Goal: Navigation & Orientation: Find specific page/section

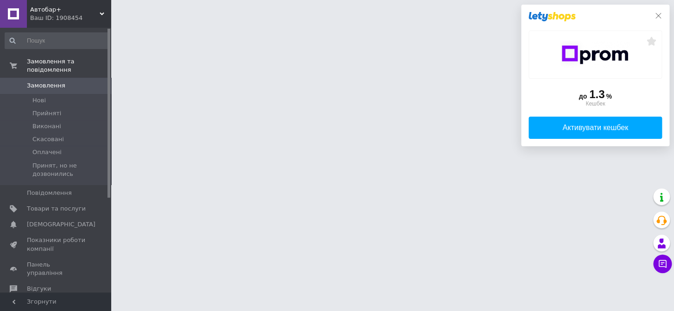
click at [660, 14] on div "до 1.3 % Кешбек Активувати кешбек" at bounding box center [595, 76] width 148 height 142
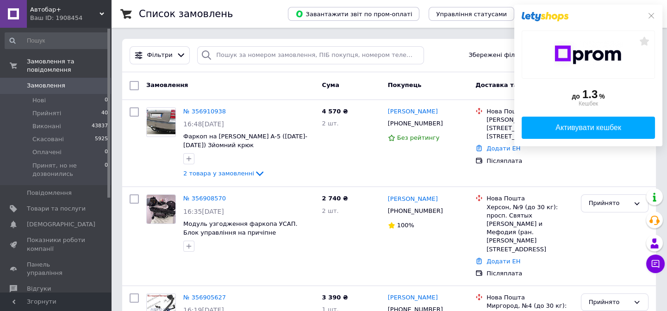
click at [39, 7] on span "Автобар+" at bounding box center [64, 10] width 69 height 8
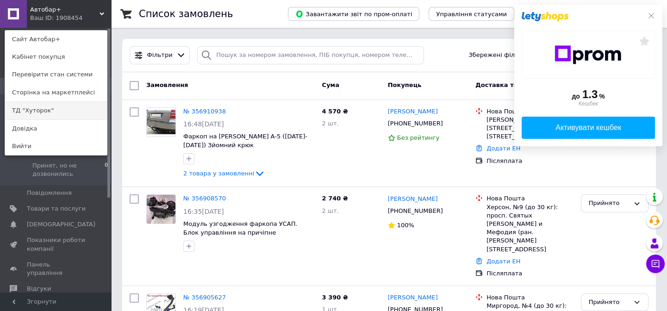
click at [31, 112] on link "ТД "Хуторок"" at bounding box center [56, 111] width 102 height 18
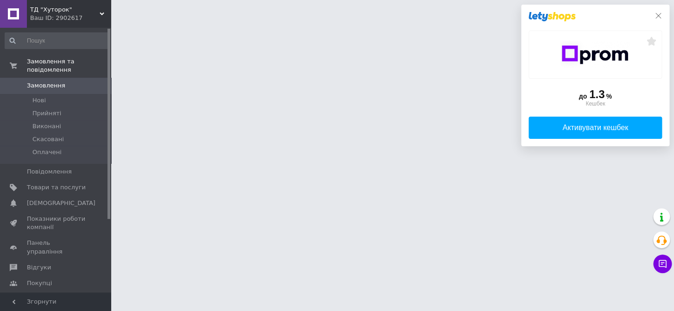
click at [656, 15] on div "до 1.3 % Кешбек Активувати кешбек" at bounding box center [595, 76] width 148 height 142
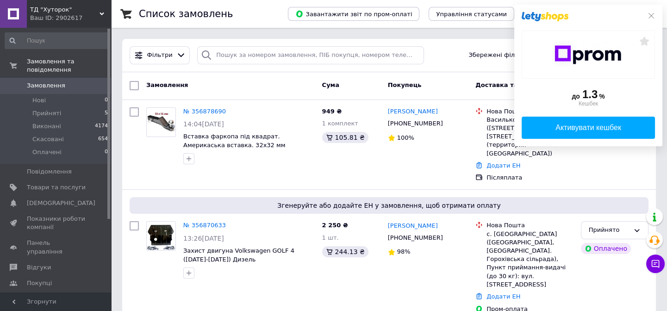
click at [43, 10] on span "ТД "Хуторок"" at bounding box center [64, 10] width 69 height 8
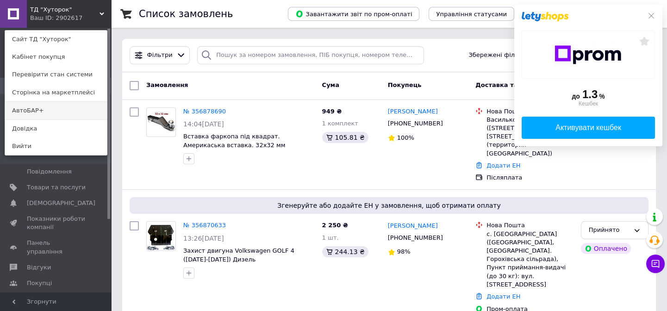
click at [31, 114] on link "АвтоБАР+" at bounding box center [56, 111] width 102 height 18
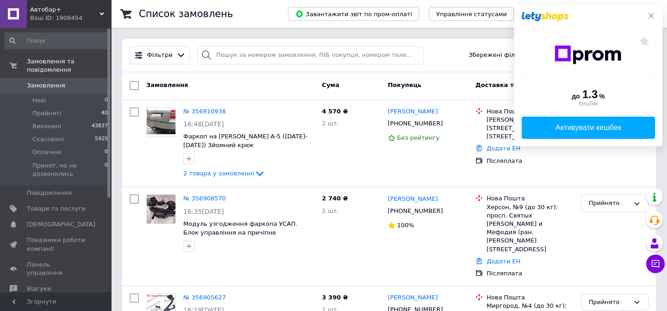
click at [650, 14] on icon at bounding box center [651, 15] width 7 height 7
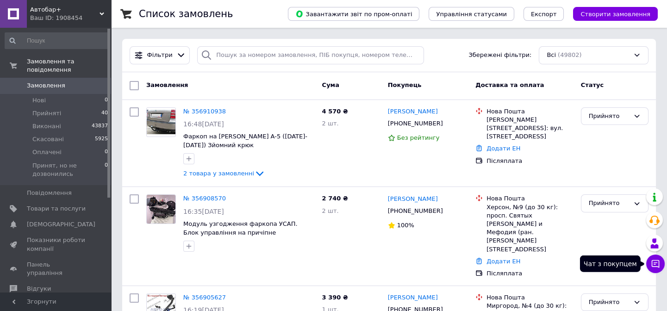
click at [655, 256] on button "Чат з покупцем" at bounding box center [655, 264] width 19 height 19
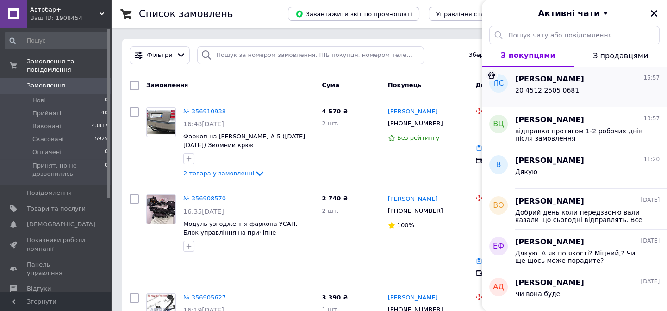
click at [587, 88] on div "20 4512 2505 0681" at bounding box center [587, 92] width 144 height 15
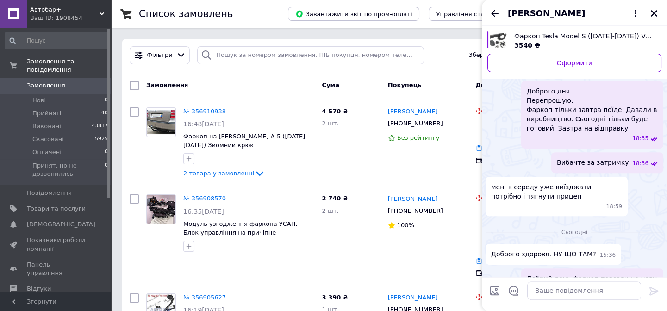
scroll to position [966, 0]
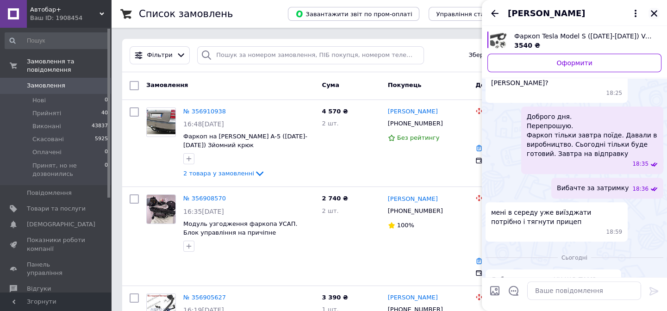
click at [653, 14] on icon "Закрити" at bounding box center [654, 13] width 6 height 6
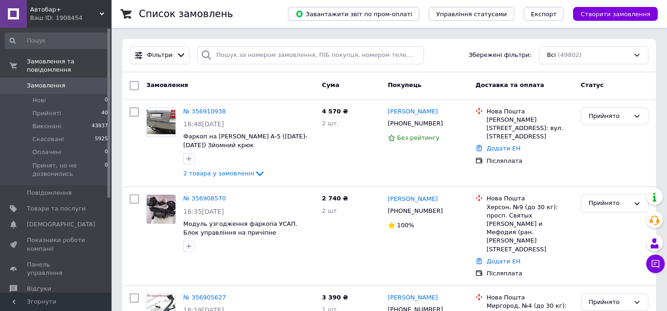
click at [44, 11] on span "Автобар+" at bounding box center [64, 10] width 69 height 8
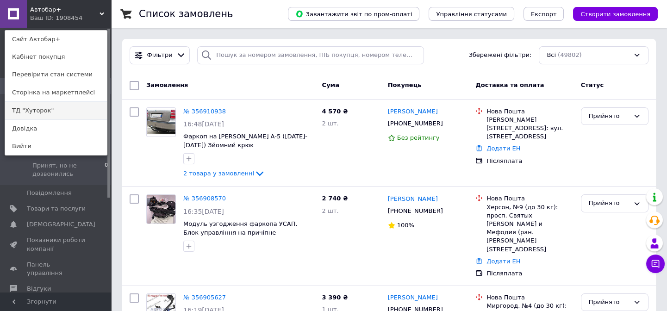
click at [30, 113] on link "ТД "Хуторок"" at bounding box center [56, 111] width 102 height 18
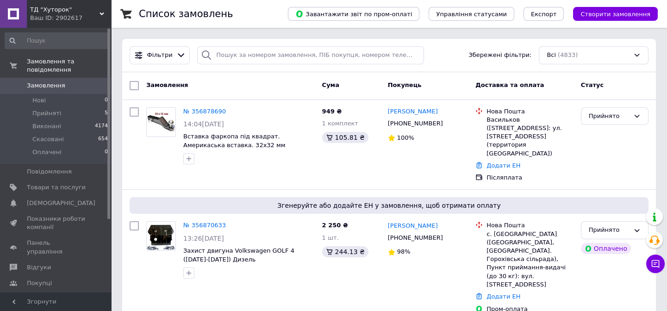
click at [51, 9] on span "ТД "Хуторок"" at bounding box center [64, 10] width 69 height 8
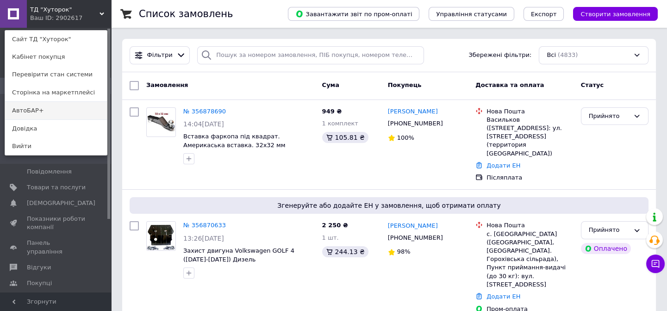
click at [22, 111] on link "АвтоБАР+" at bounding box center [56, 111] width 102 height 18
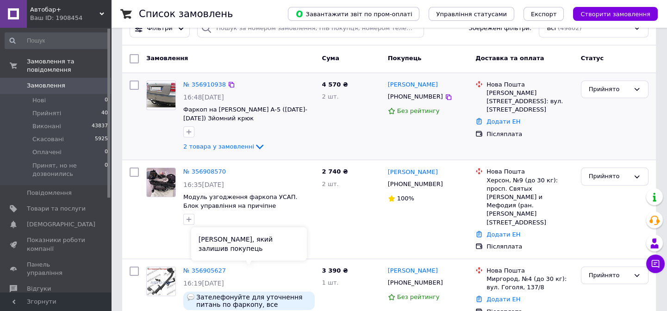
scroll to position [42, 0]
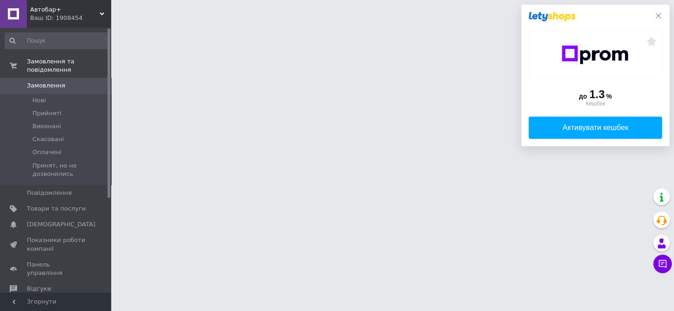
click at [656, 16] on icon at bounding box center [657, 15] width 7 height 7
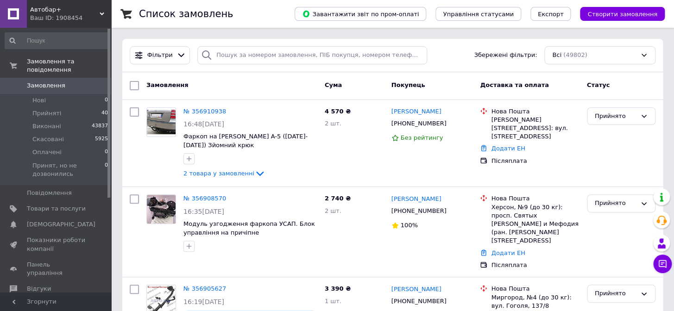
click at [44, 9] on span "Автобар+" at bounding box center [64, 10] width 69 height 8
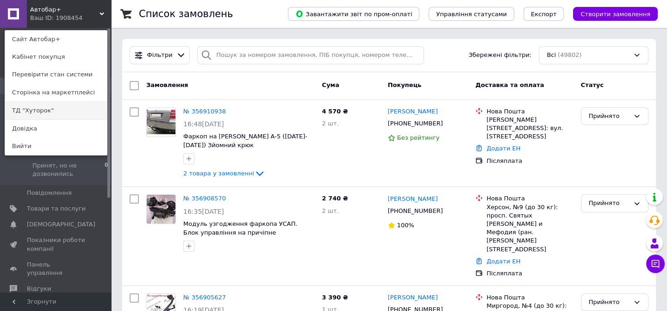
click at [23, 113] on link "ТД "Хуторок"" at bounding box center [56, 111] width 102 height 18
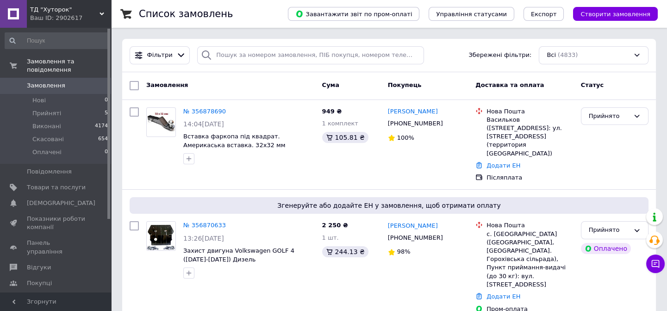
click at [50, 9] on span "ТД "Хуторок"" at bounding box center [64, 10] width 69 height 8
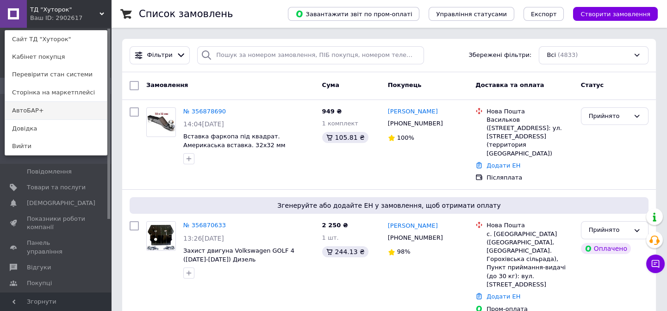
click at [18, 113] on link "АвтоБАР+" at bounding box center [56, 111] width 102 height 18
